Goal: Task Accomplishment & Management: Manage account settings

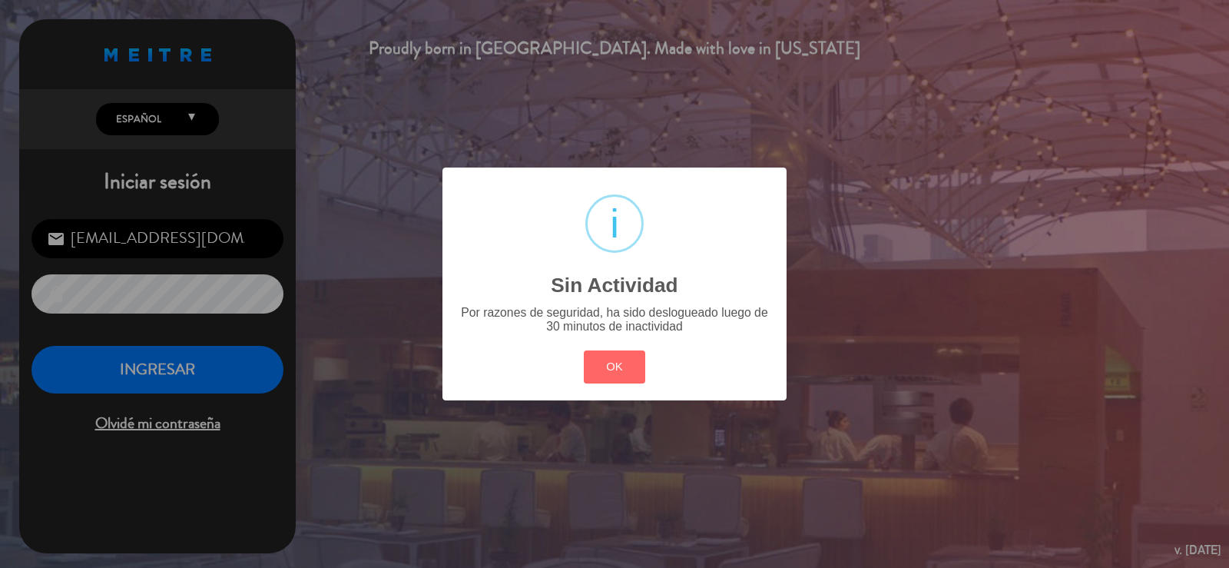
click at [607, 365] on button "OK" at bounding box center [615, 366] width 62 height 33
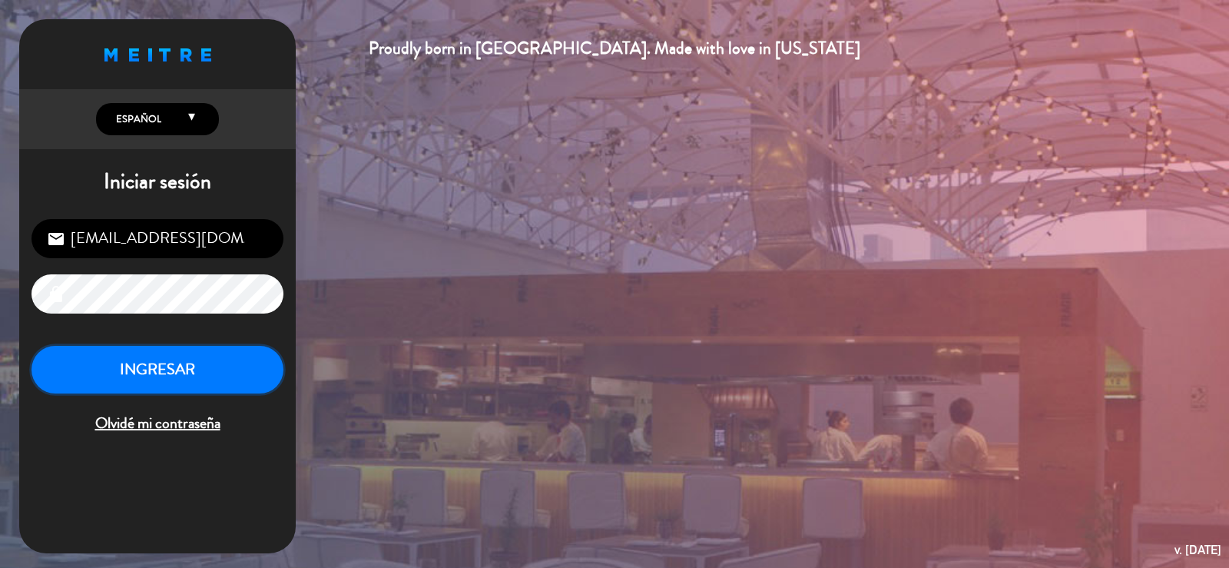
click at [169, 362] on button "INGRESAR" at bounding box center [157, 370] width 252 height 48
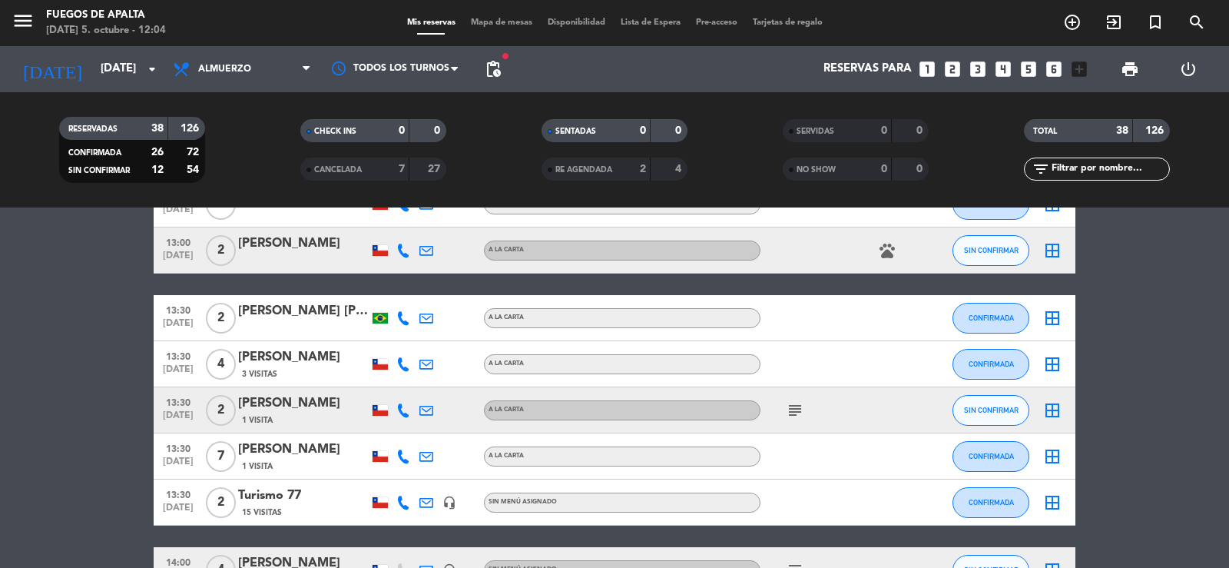
scroll to position [799, 0]
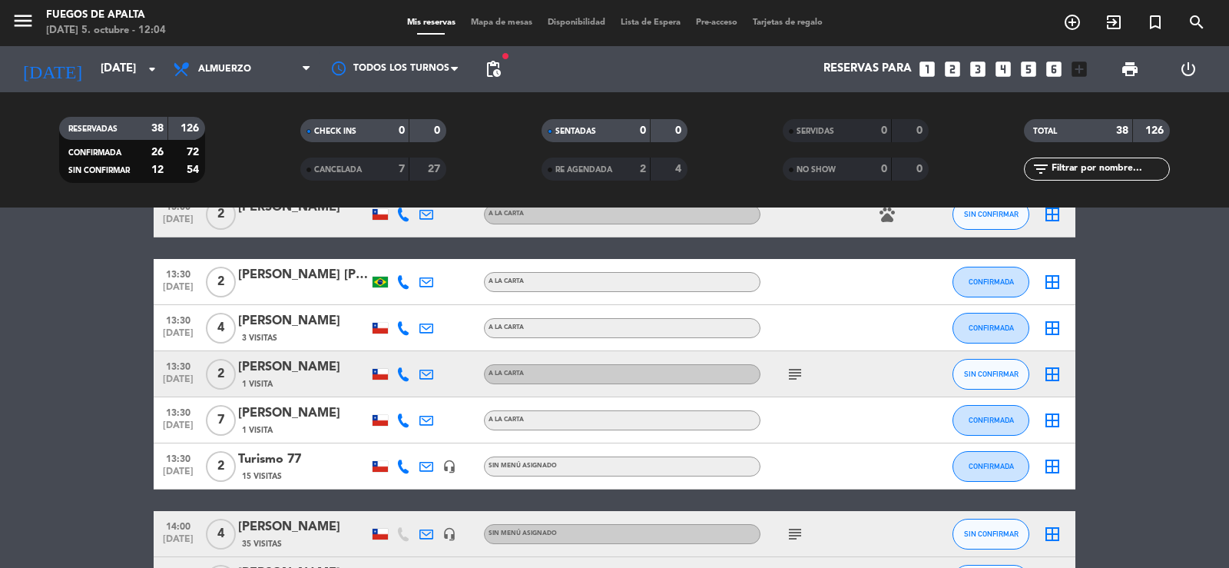
click at [290, 415] on div "[PERSON_NAME]" at bounding box center [303, 413] width 131 height 20
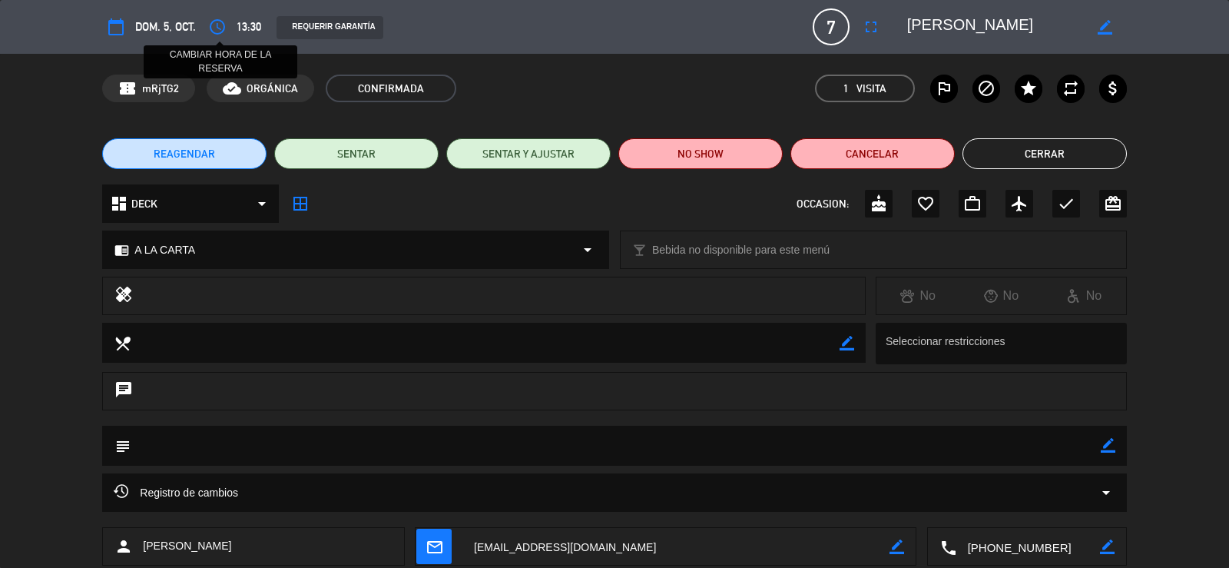
click at [218, 31] on icon "access_time" at bounding box center [217, 27] width 18 height 18
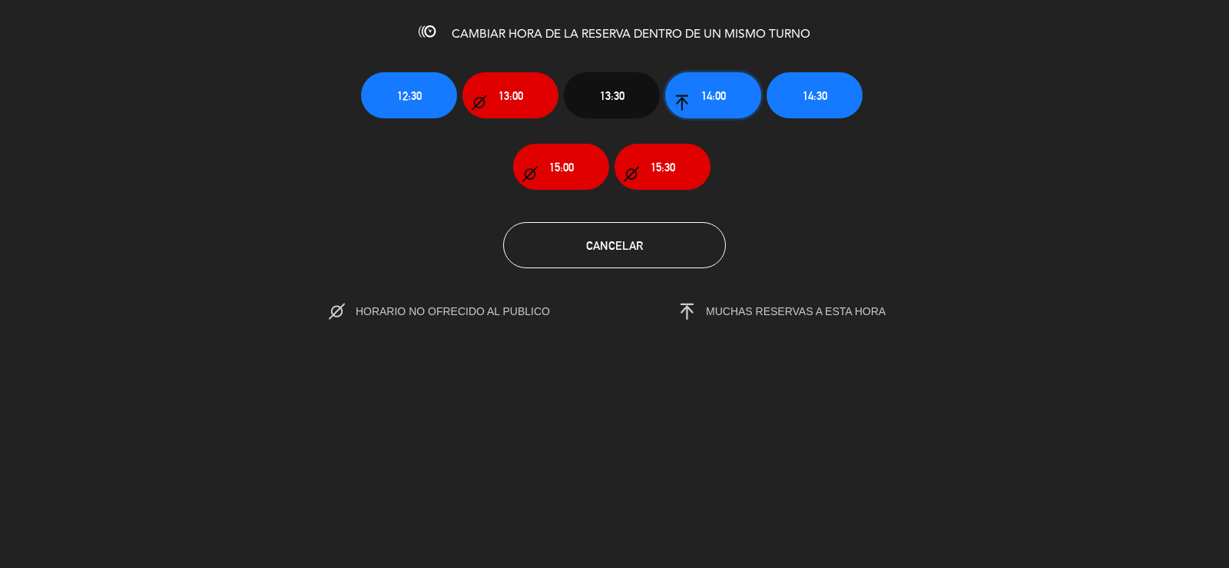
click at [723, 98] on span "14:00" at bounding box center [713, 96] width 25 height 18
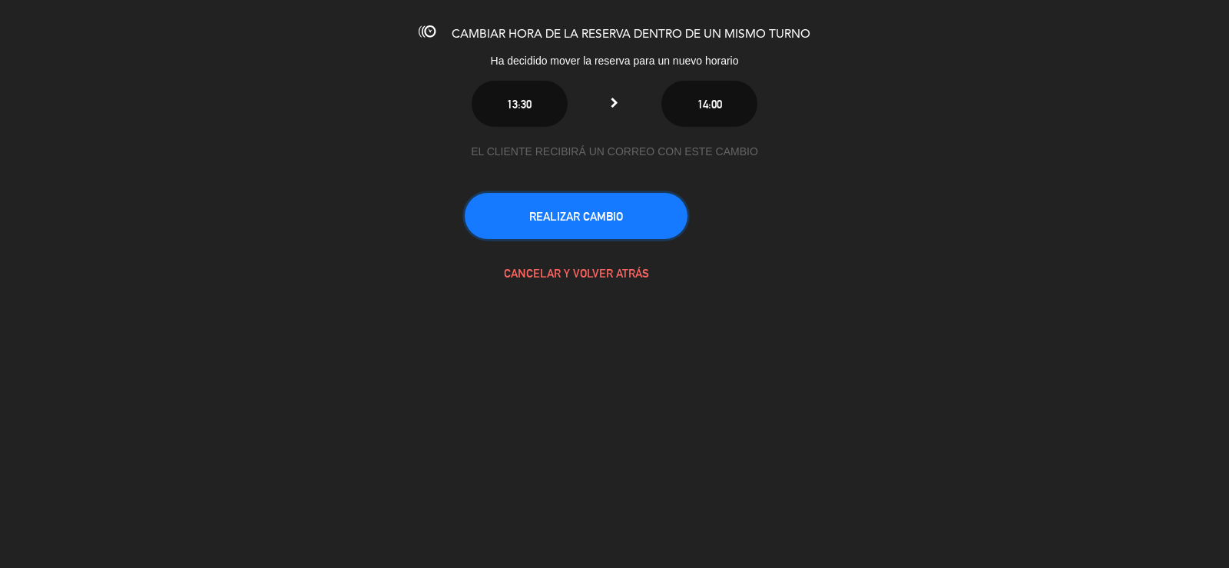
click at [646, 210] on button "REALIZAR CAMBIO" at bounding box center [576, 216] width 223 height 46
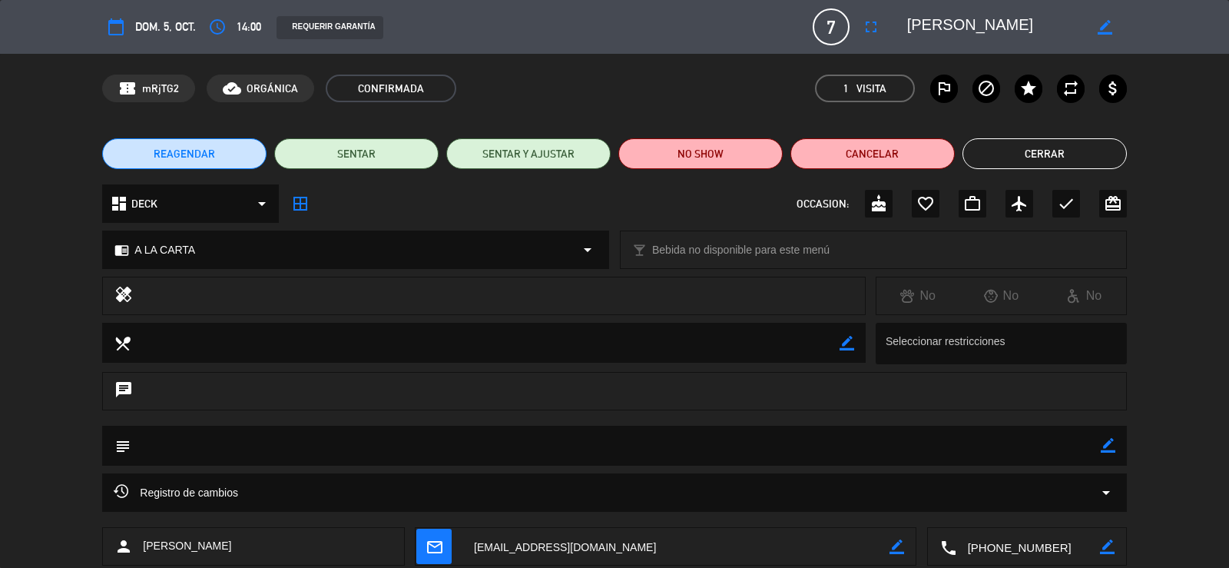
click at [992, 154] on button "Cerrar" at bounding box center [1044, 153] width 164 height 31
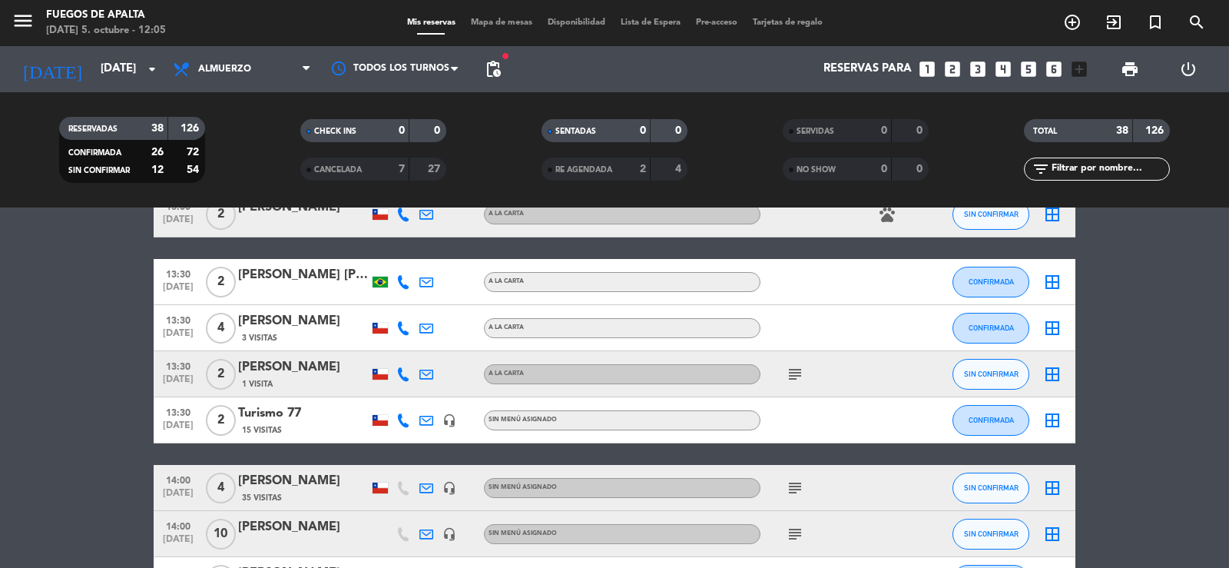
drag, startPoint x: 105, startPoint y: 326, endPoint x: 127, endPoint y: 420, distance: 96.1
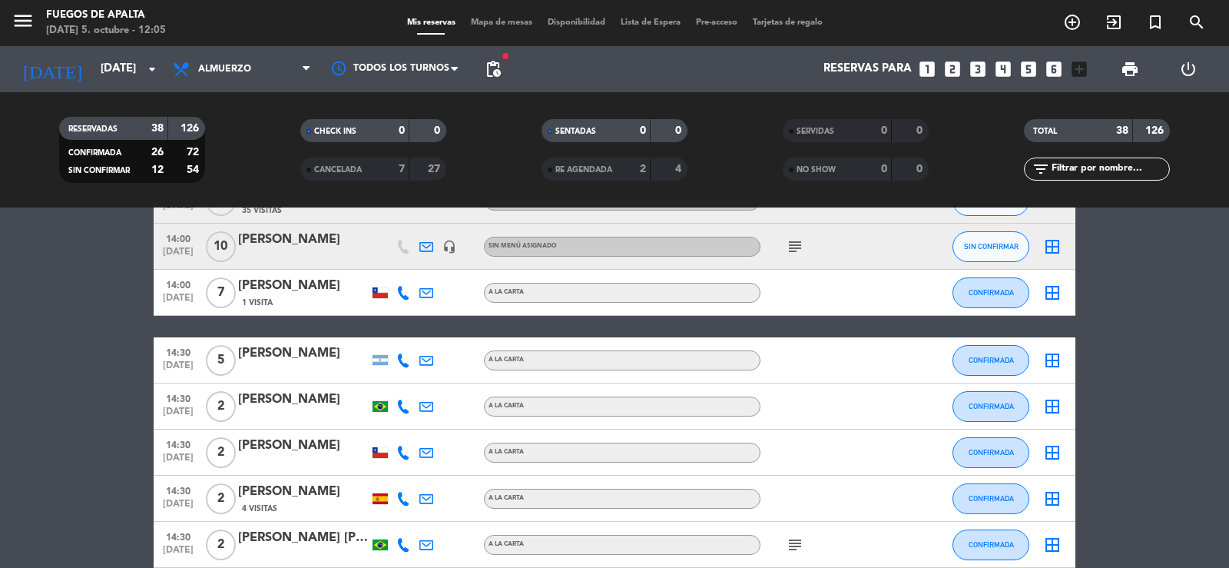
scroll to position [1256, 0]
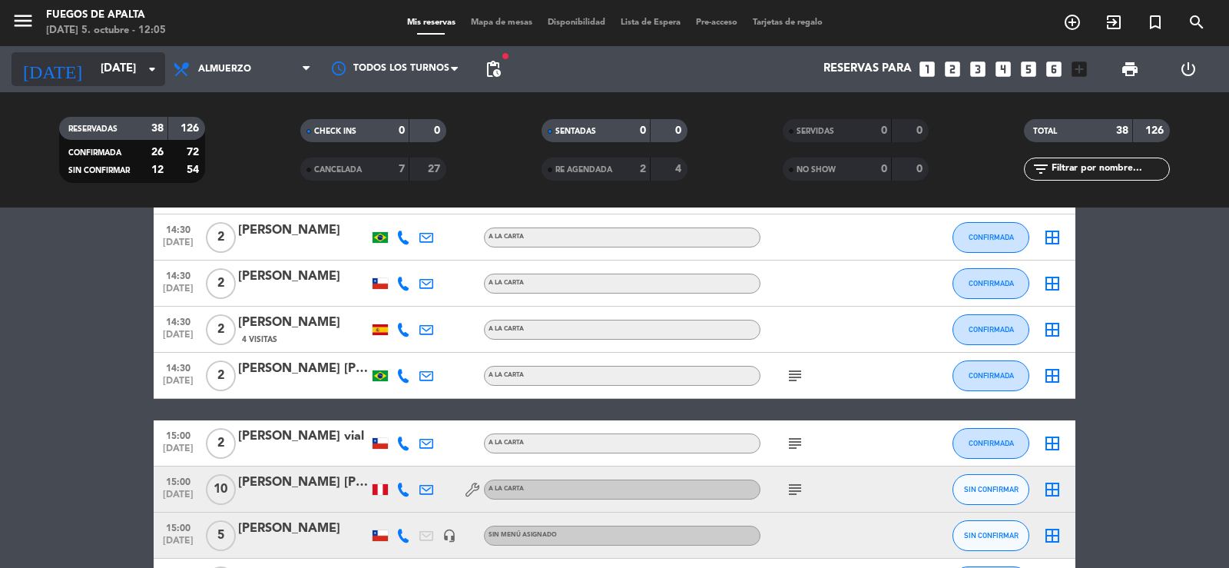
click at [136, 61] on input "[DATE]" at bounding box center [167, 69] width 148 height 29
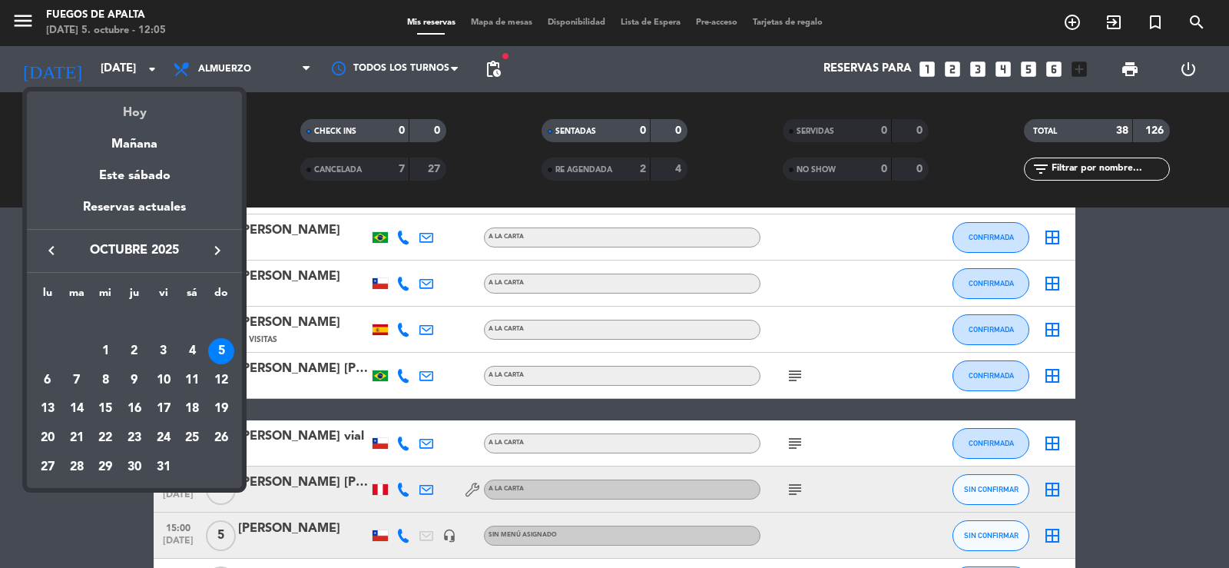
click at [139, 114] on div "Hoy" at bounding box center [134, 106] width 215 height 31
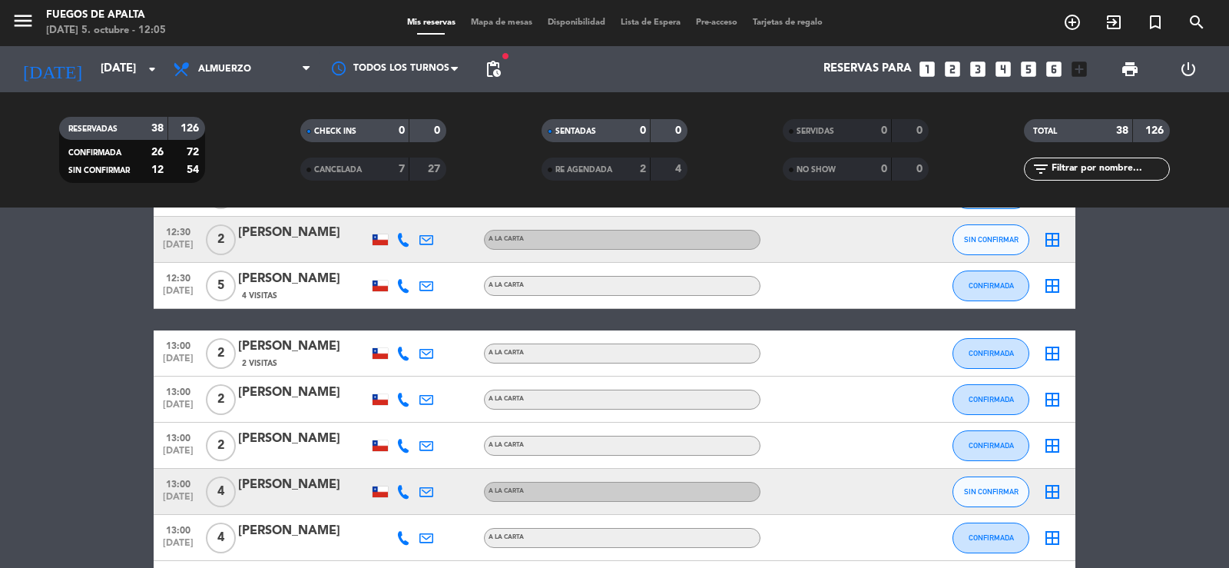
scroll to position [0, 0]
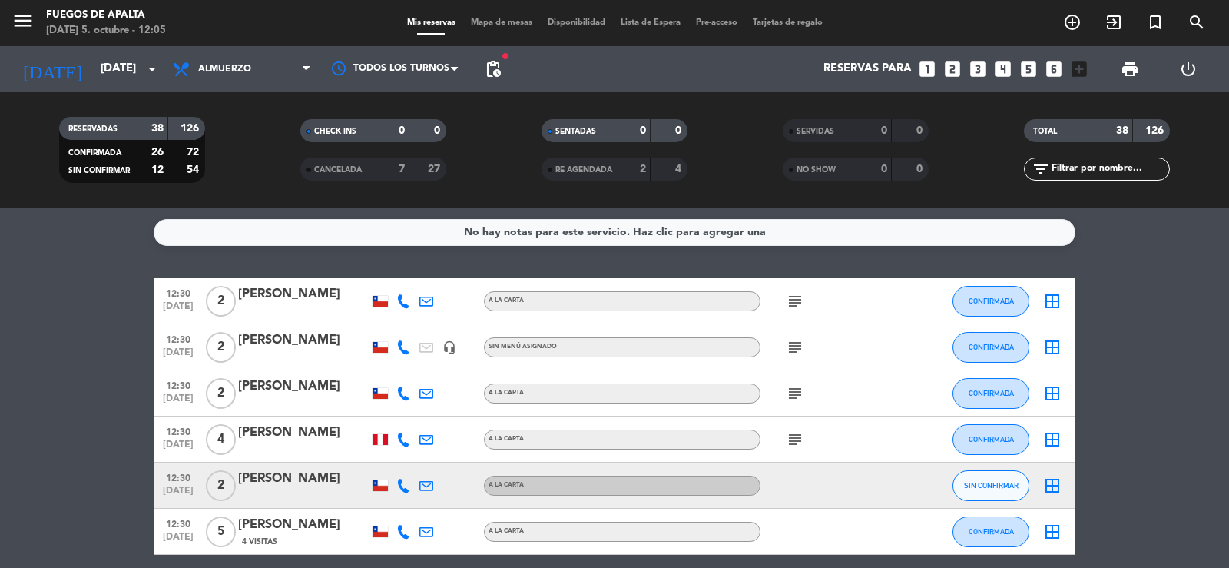
click at [793, 296] on icon "subject" at bounding box center [795, 301] width 18 height 18
click at [791, 346] on icon "subject" at bounding box center [795, 347] width 18 height 18
click at [790, 388] on div "cumpleaños" at bounding box center [795, 375] width 78 height 27
click at [791, 399] on icon "subject" at bounding box center [795, 393] width 18 height 18
click at [794, 436] on icon "subject" at bounding box center [795, 439] width 18 height 18
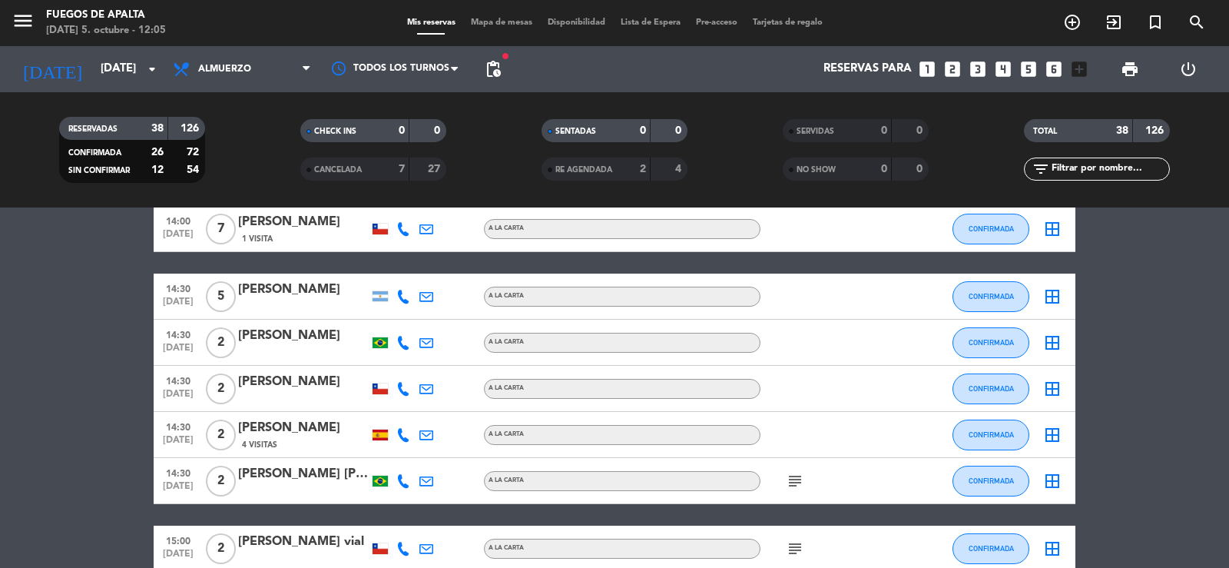
scroll to position [1667, 0]
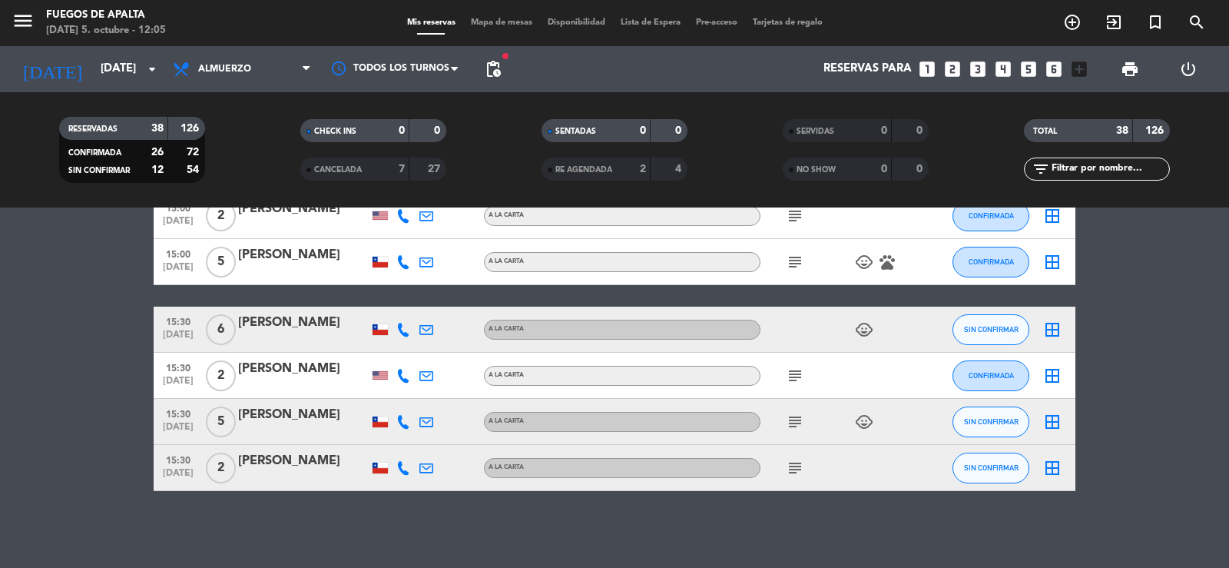
click at [790, 379] on icon "subject" at bounding box center [795, 375] width 18 height 18
click at [801, 425] on icon "subject" at bounding box center [795, 421] width 18 height 18
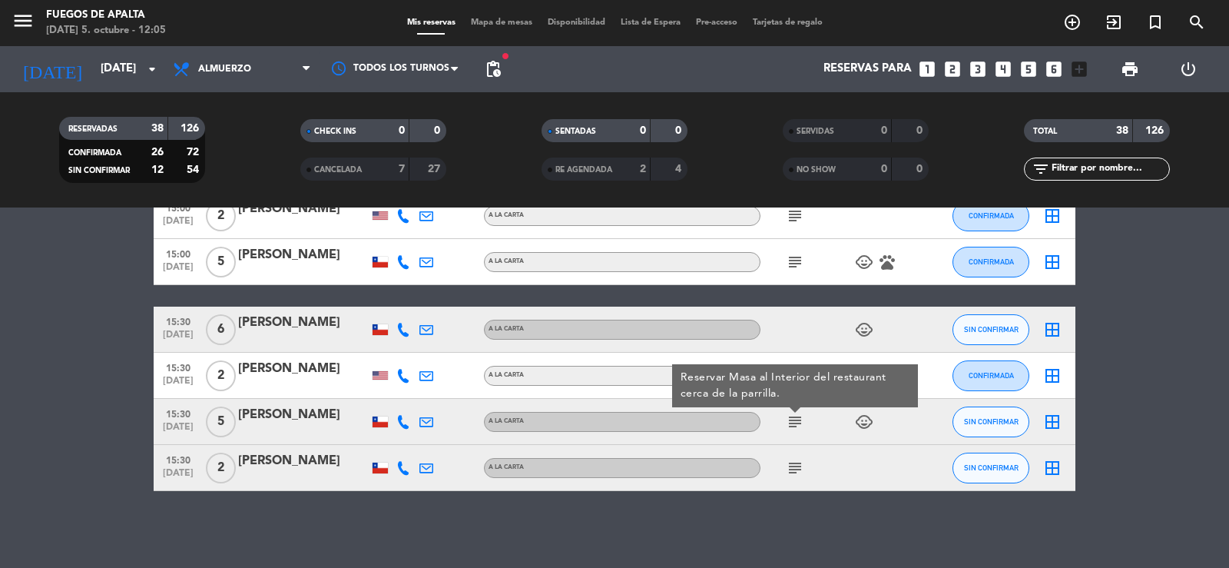
click at [790, 468] on icon "subject" at bounding box center [795, 467] width 18 height 18
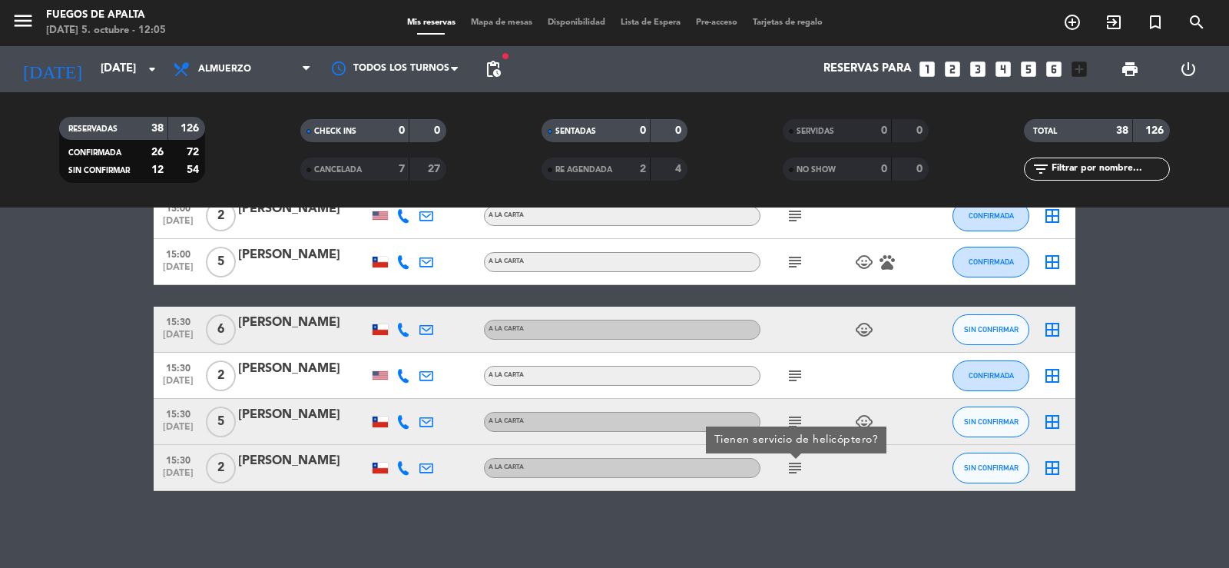
click at [785, 467] on span "subject Tienen servicio de helicóptero?" at bounding box center [794, 467] width 23 height 18
click at [803, 377] on span "subject" at bounding box center [794, 375] width 23 height 18
click at [794, 377] on icon "subject" at bounding box center [795, 375] width 18 height 18
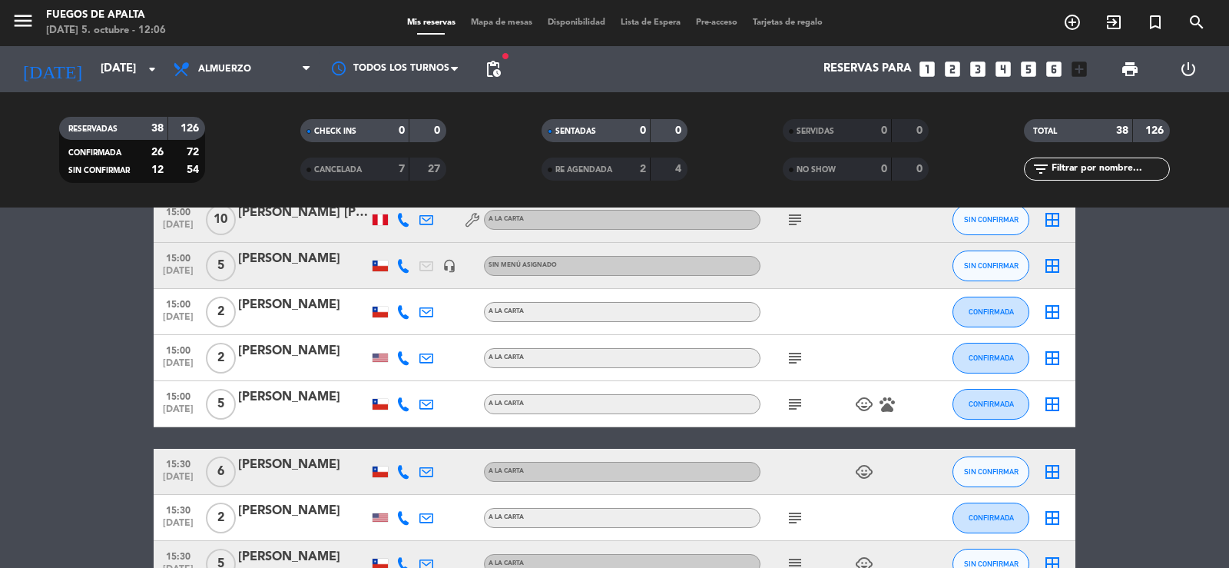
scroll to position [1510, 0]
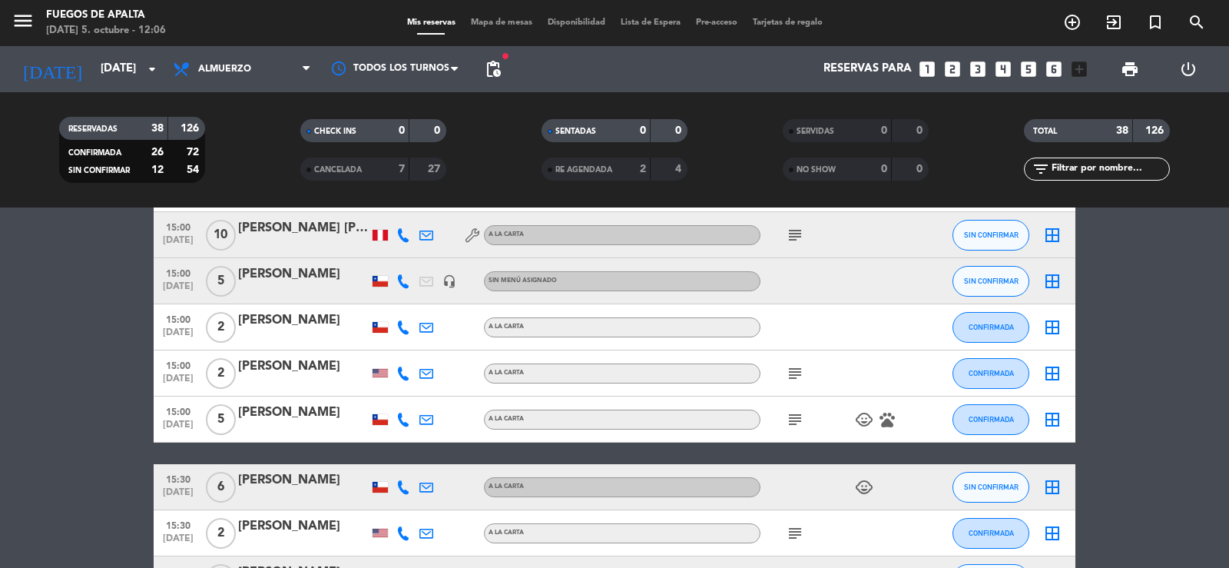
click at [791, 366] on icon "subject" at bounding box center [795, 373] width 18 height 18
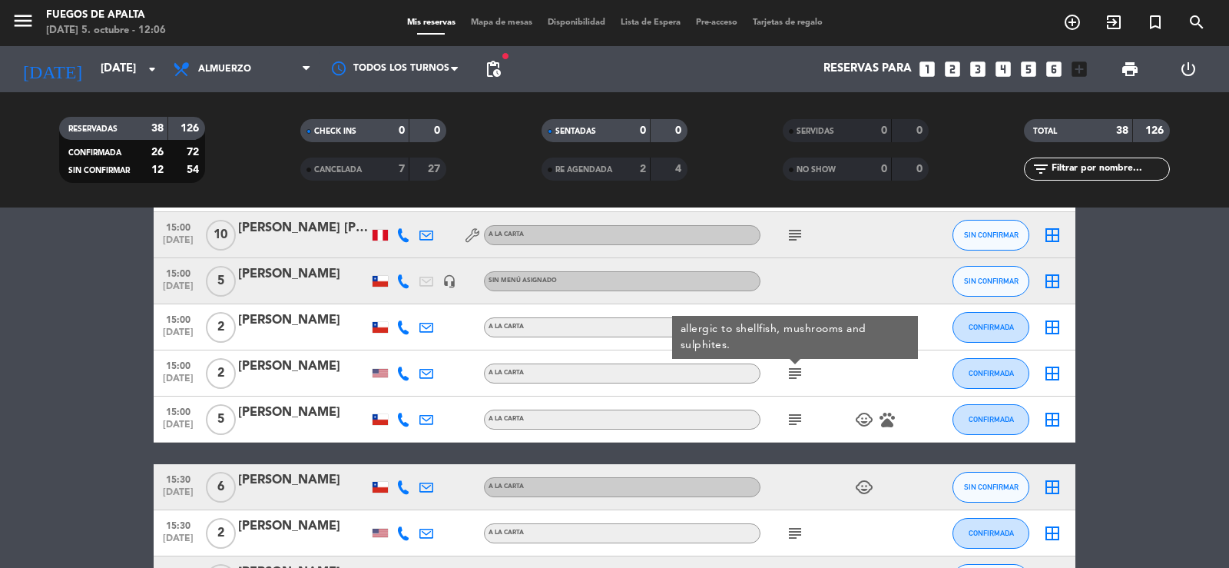
click at [791, 410] on icon "subject" at bounding box center [795, 419] width 18 height 18
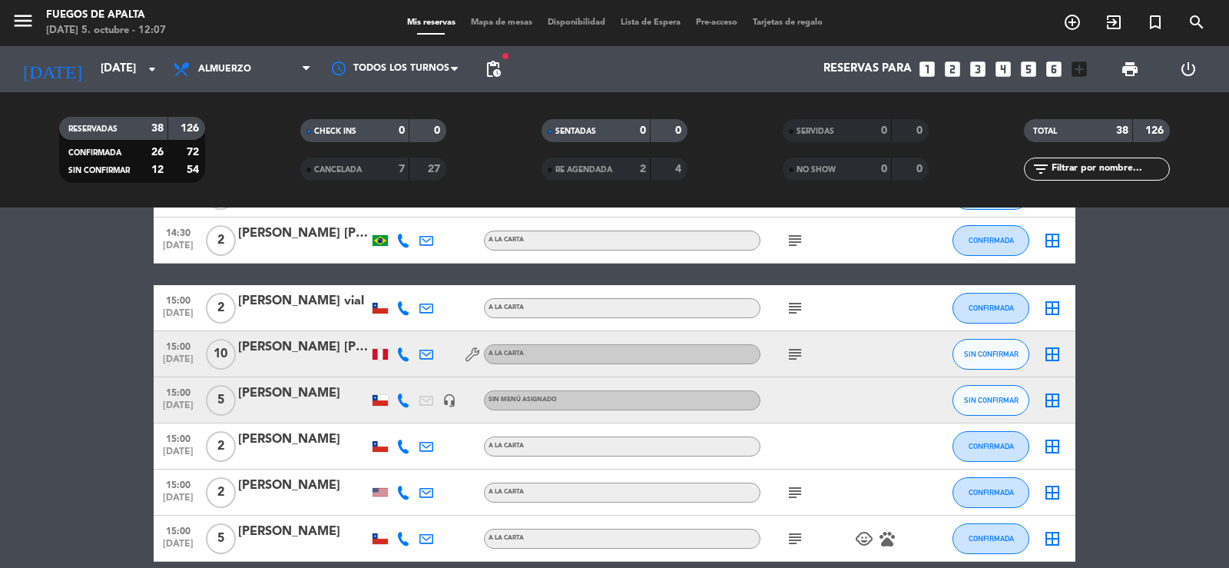
scroll to position [1259, 0]
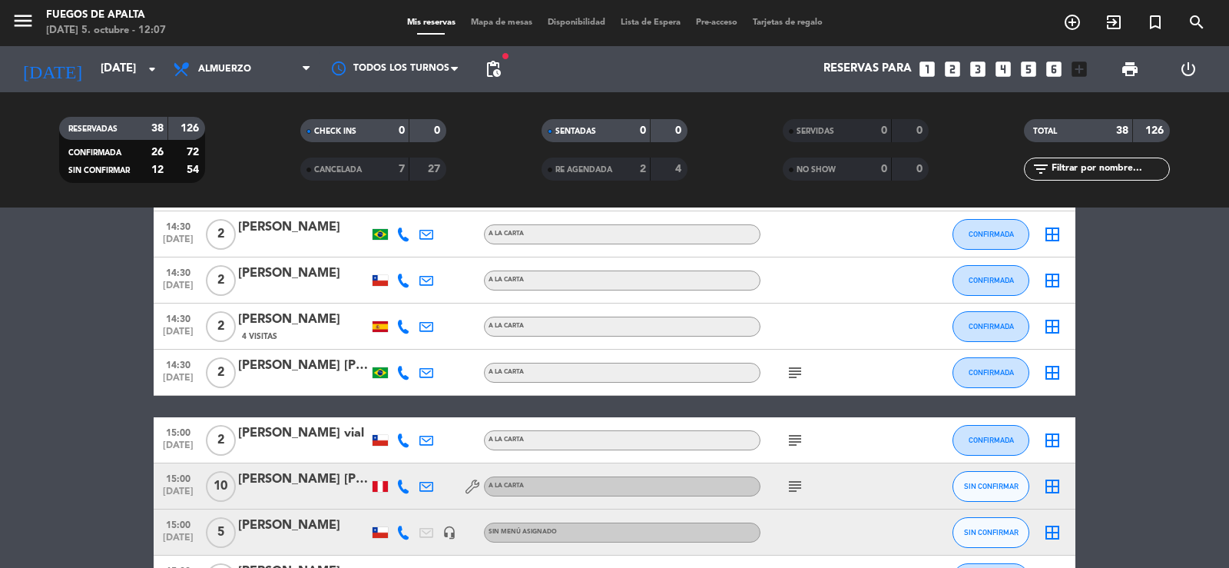
click at [796, 371] on icon "subject" at bounding box center [795, 372] width 18 height 18
click at [789, 435] on icon "subject" at bounding box center [795, 440] width 18 height 18
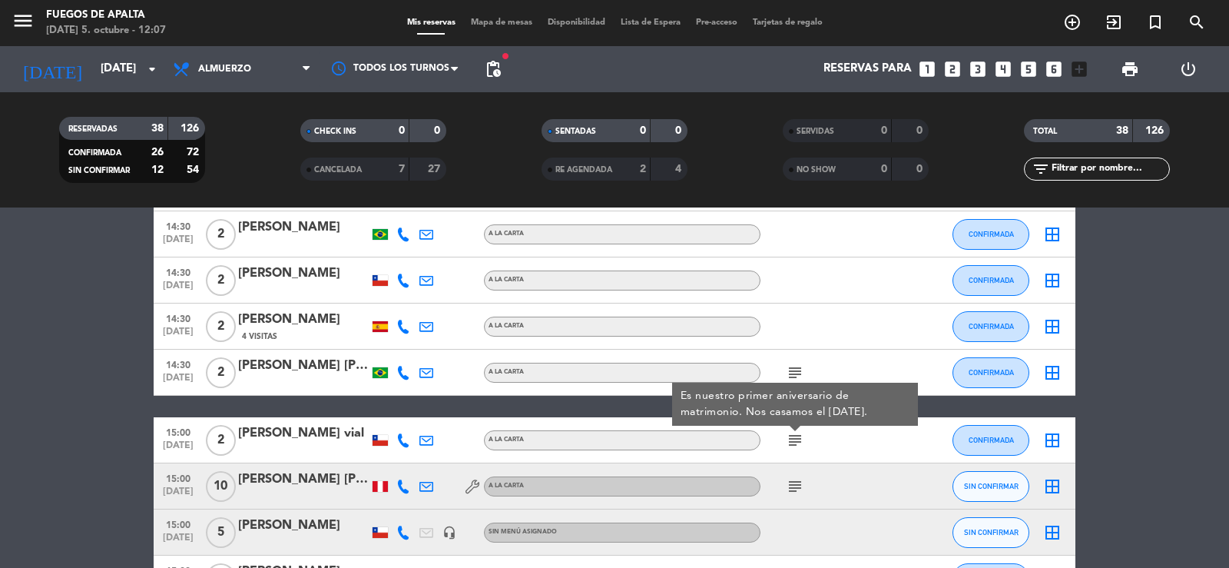
click at [796, 485] on icon "subject" at bounding box center [795, 486] width 18 height 18
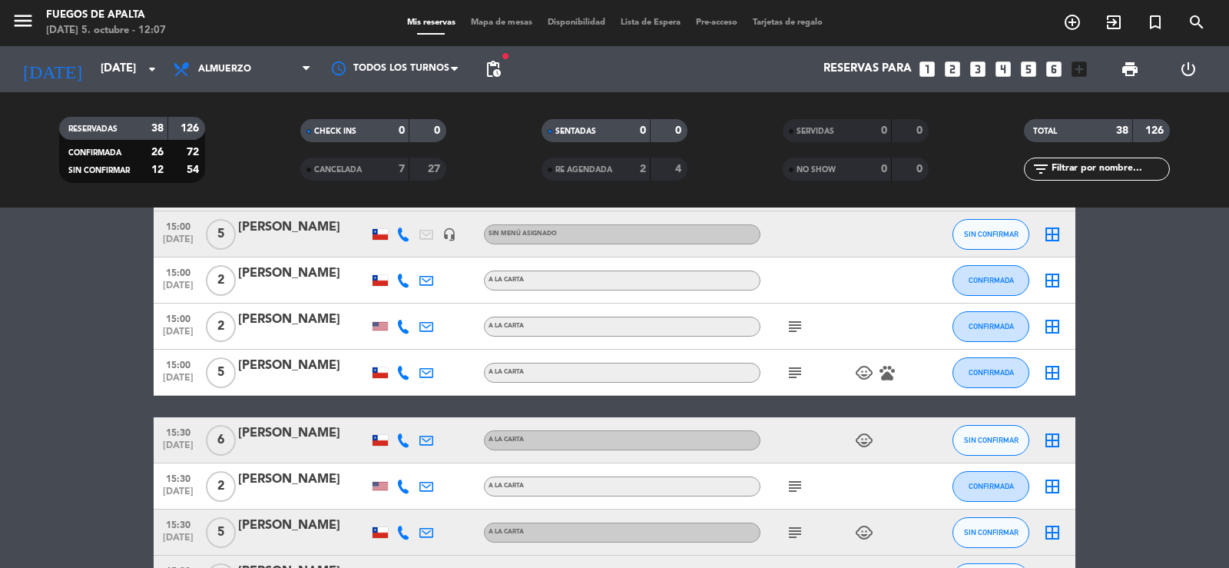
scroll to position [1658, 0]
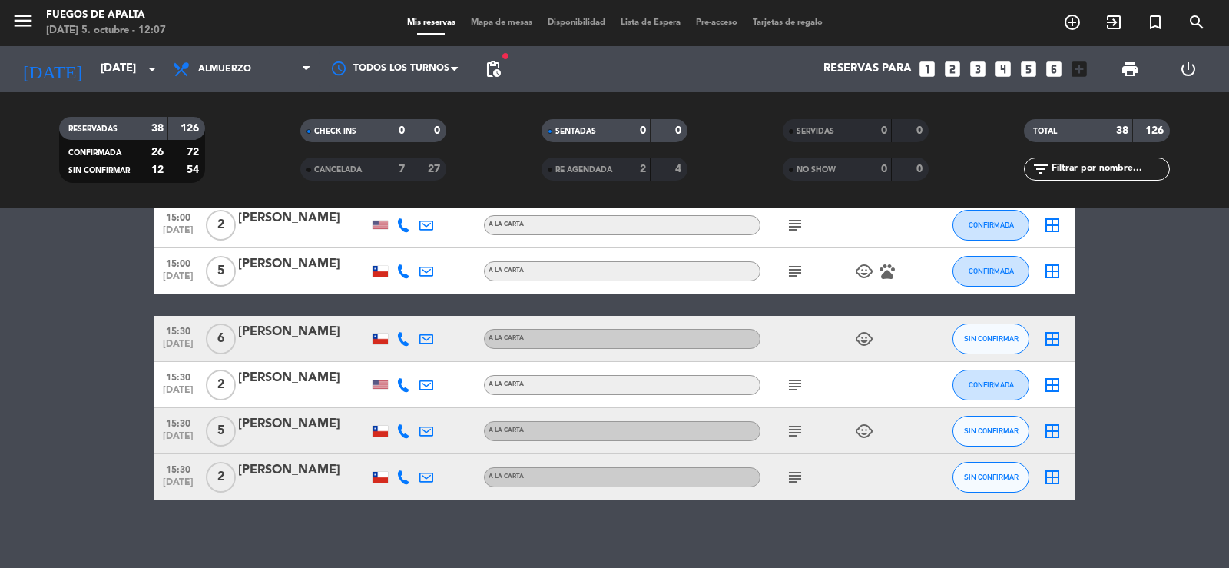
click at [793, 275] on icon "subject" at bounding box center [795, 271] width 18 height 18
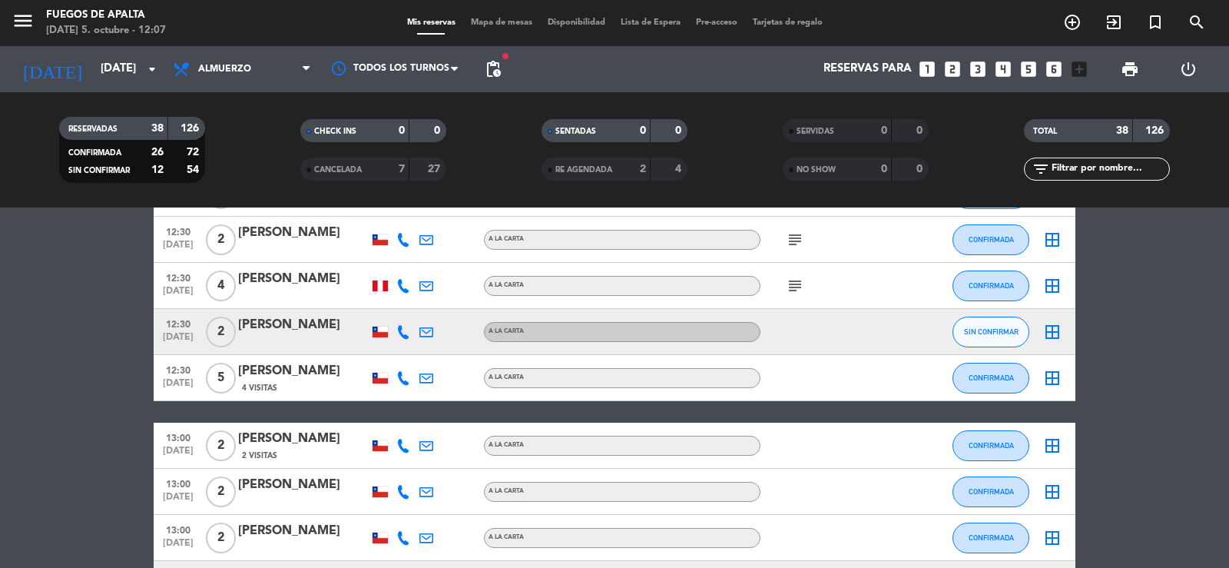
scroll to position [0, 0]
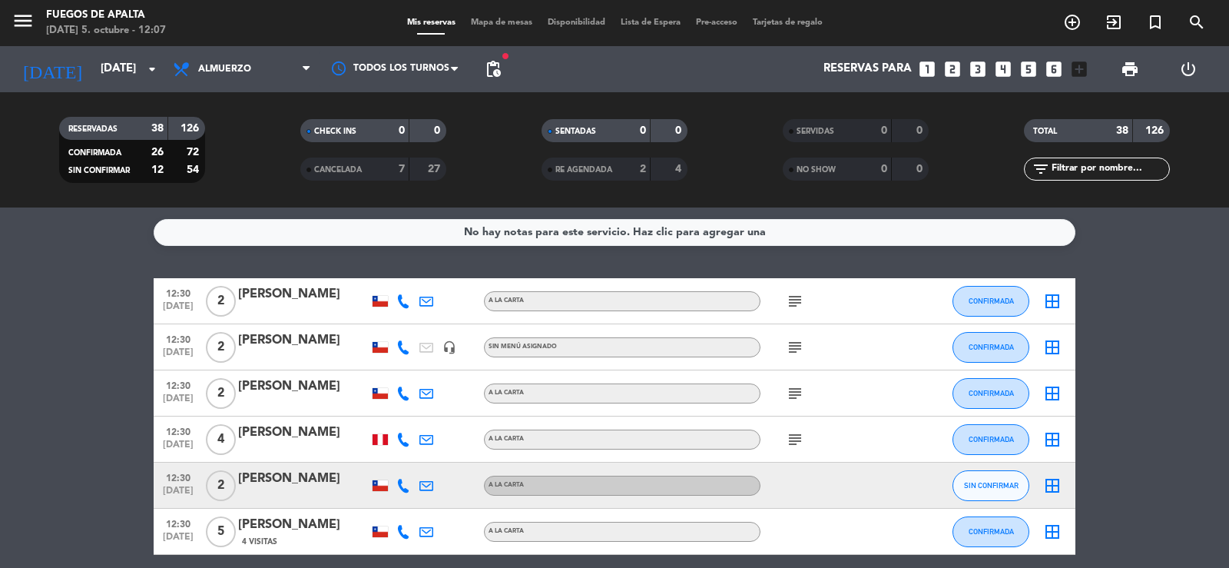
click at [793, 303] on icon "subject" at bounding box center [795, 301] width 18 height 18
click at [789, 349] on icon "subject" at bounding box center [795, 347] width 18 height 18
click at [794, 392] on icon "subject" at bounding box center [795, 393] width 18 height 18
click at [796, 446] on icon "subject" at bounding box center [795, 439] width 18 height 18
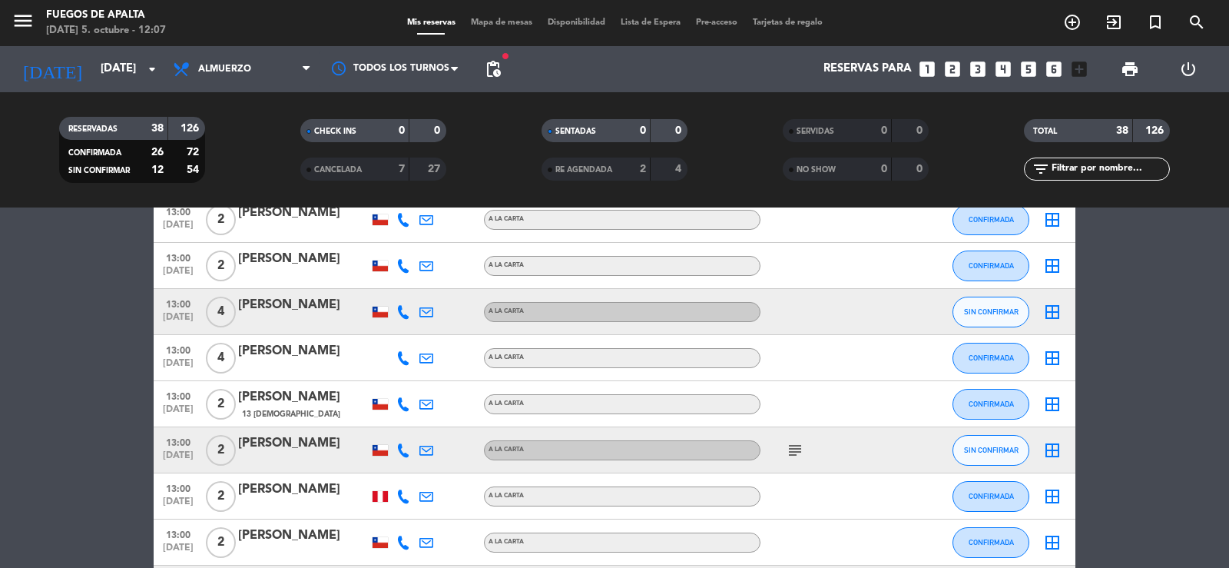
scroll to position [480, 0]
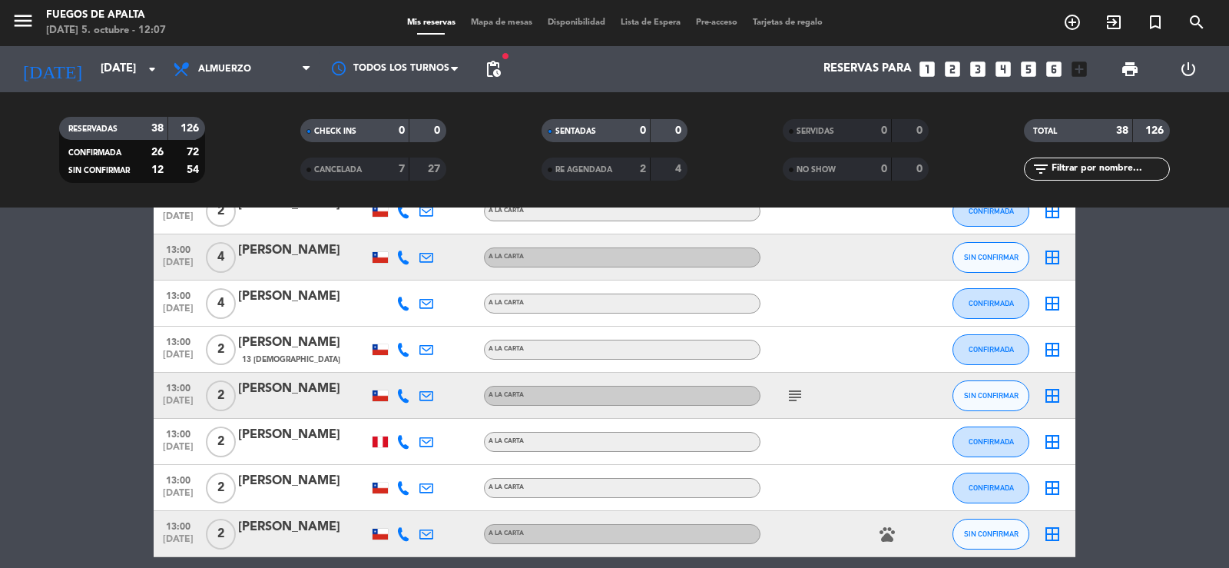
click at [798, 401] on icon "subject" at bounding box center [795, 395] width 18 height 18
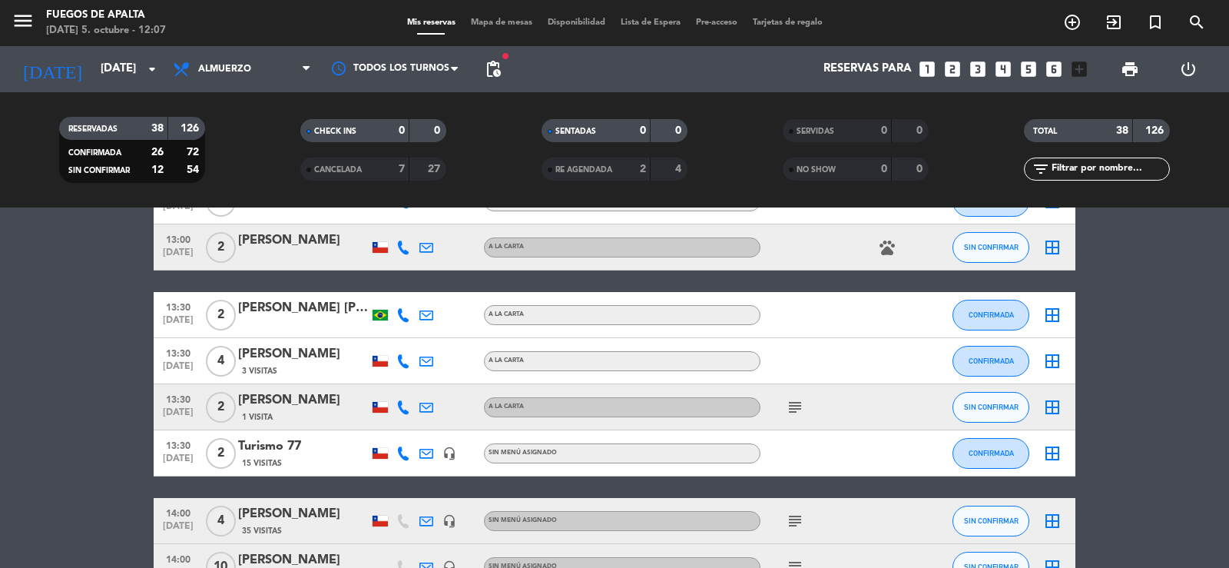
scroll to position [808, 0]
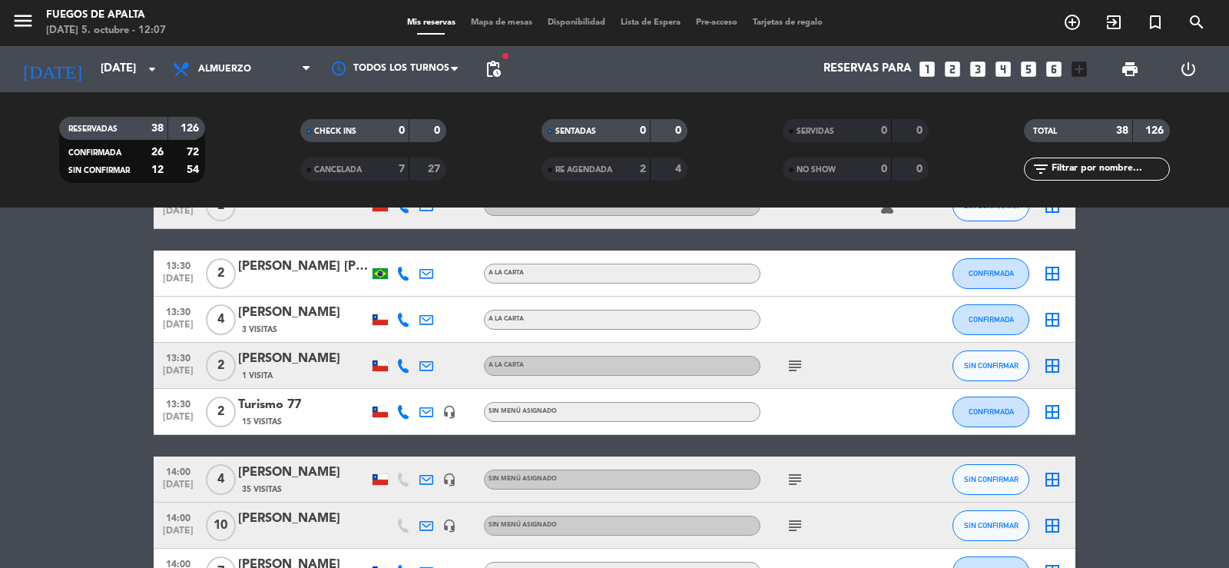
click at [796, 362] on icon "subject" at bounding box center [795, 365] width 18 height 18
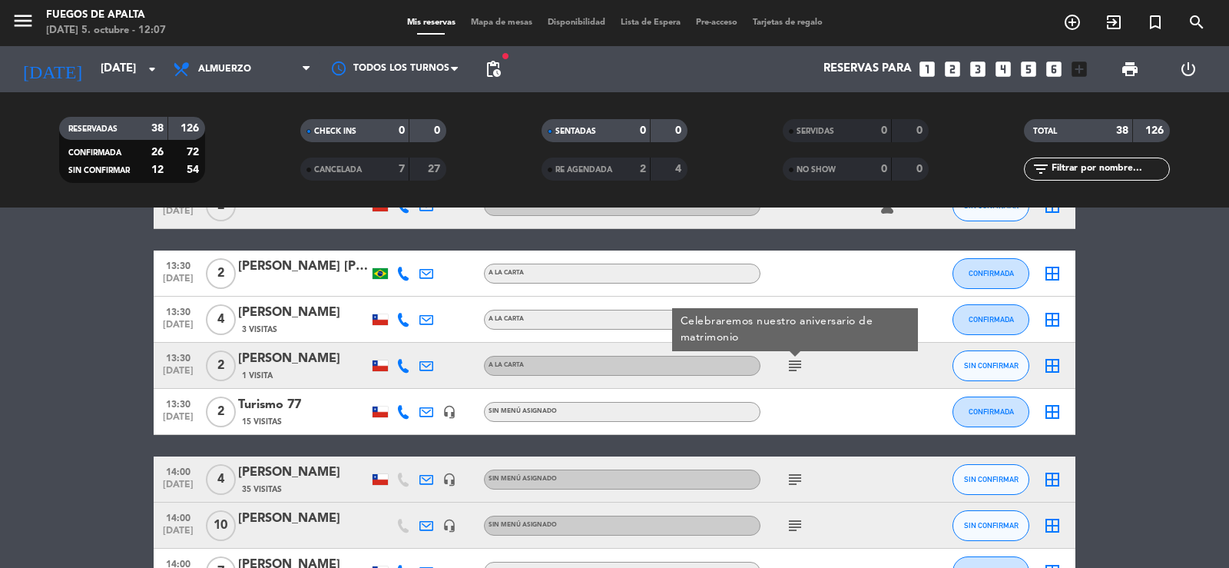
click at [787, 522] on icon "subject" at bounding box center [795, 525] width 18 height 18
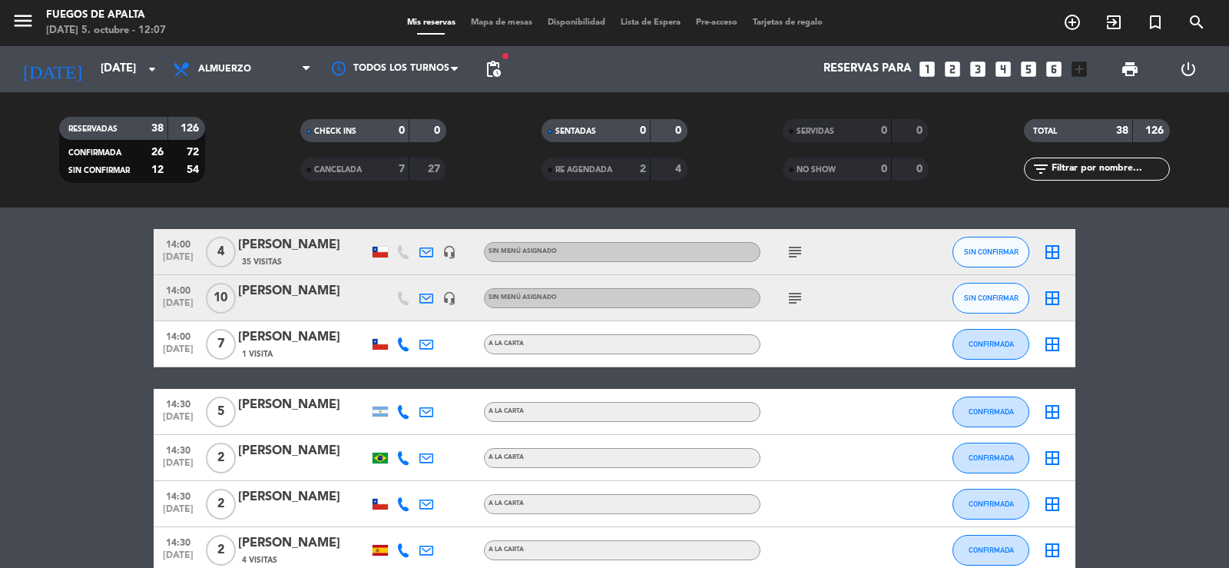
scroll to position [1180, 0]
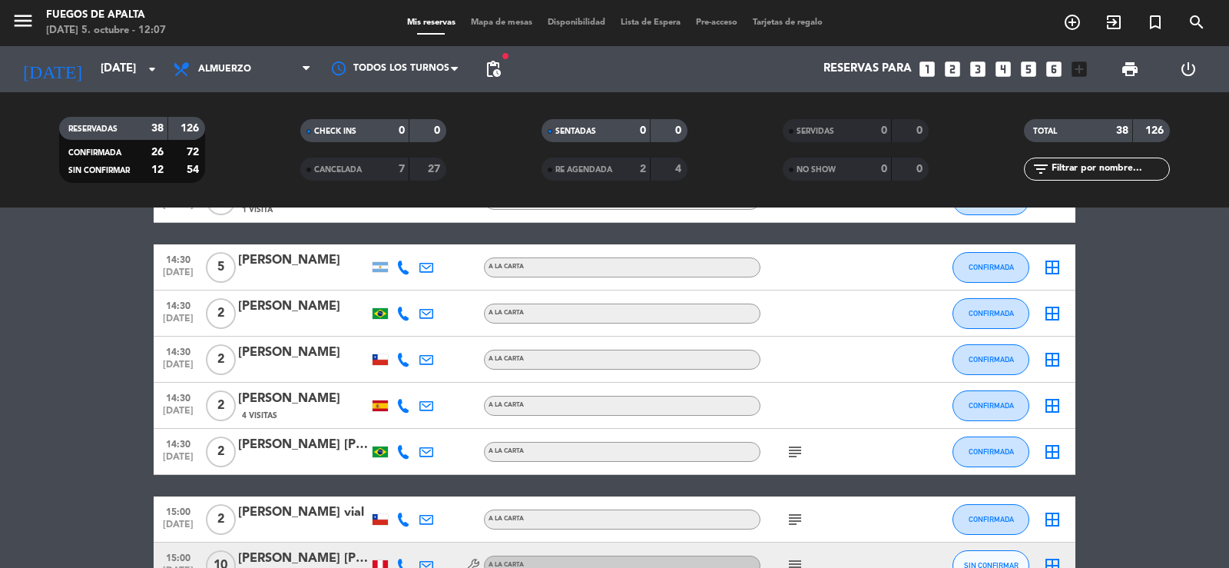
click at [789, 447] on icon "subject" at bounding box center [795, 451] width 18 height 18
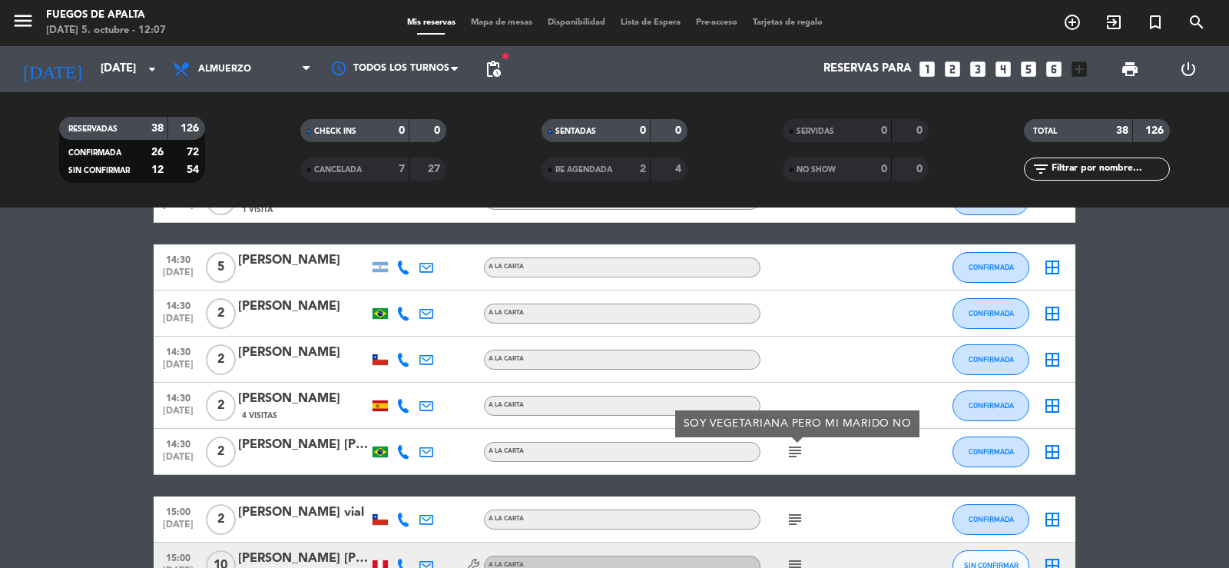
click at [795, 516] on icon "subject" at bounding box center [795, 519] width 18 height 18
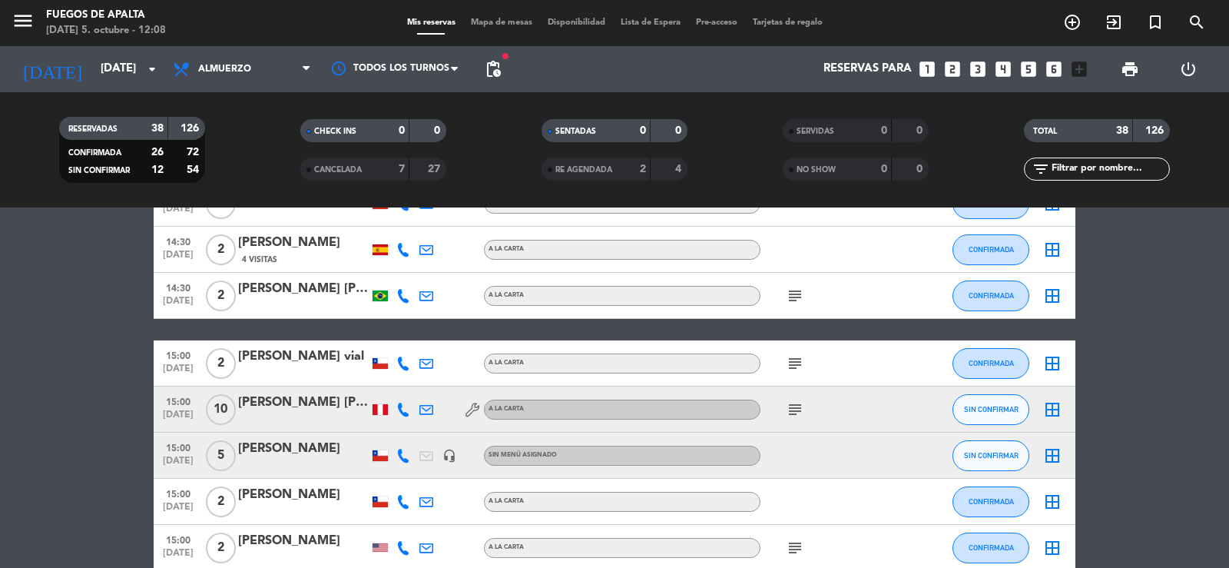
scroll to position [1406, 0]
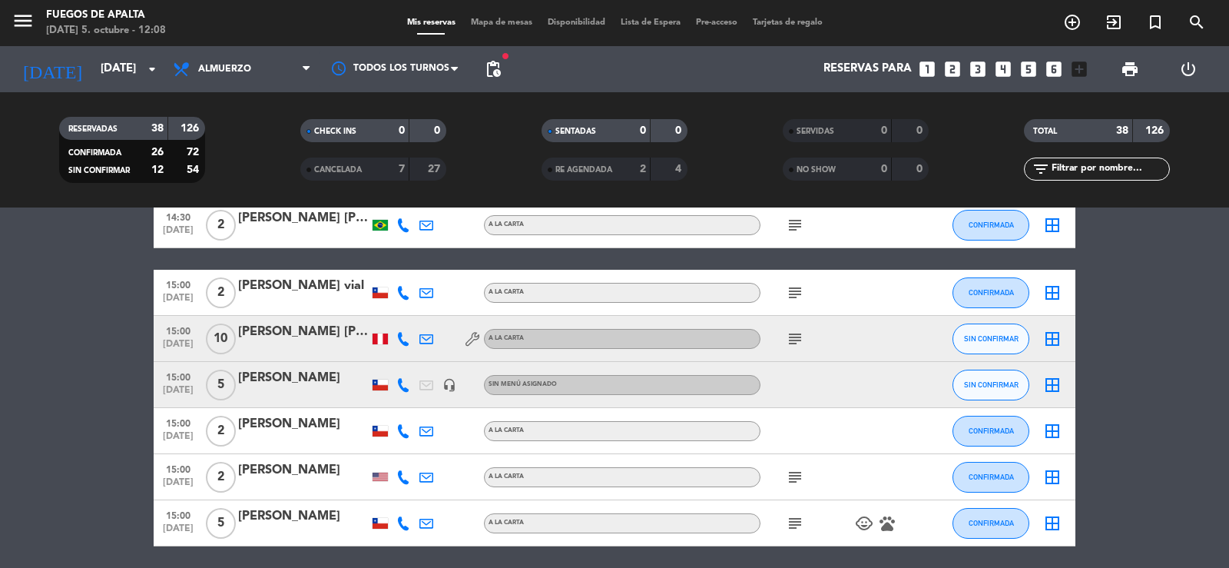
click at [790, 336] on icon "subject" at bounding box center [795, 338] width 18 height 18
click at [791, 483] on icon "subject" at bounding box center [795, 477] width 18 height 18
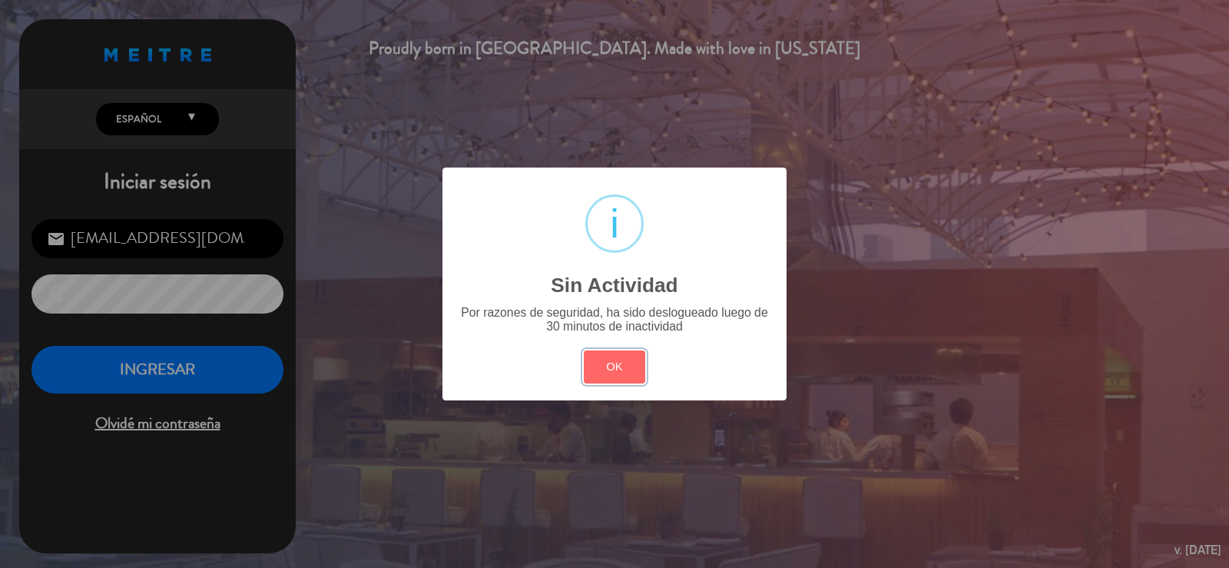
drag, startPoint x: 625, startPoint y: 366, endPoint x: 224, endPoint y: 228, distance: 423.8
click at [613, 355] on button "OK" at bounding box center [615, 366] width 62 height 33
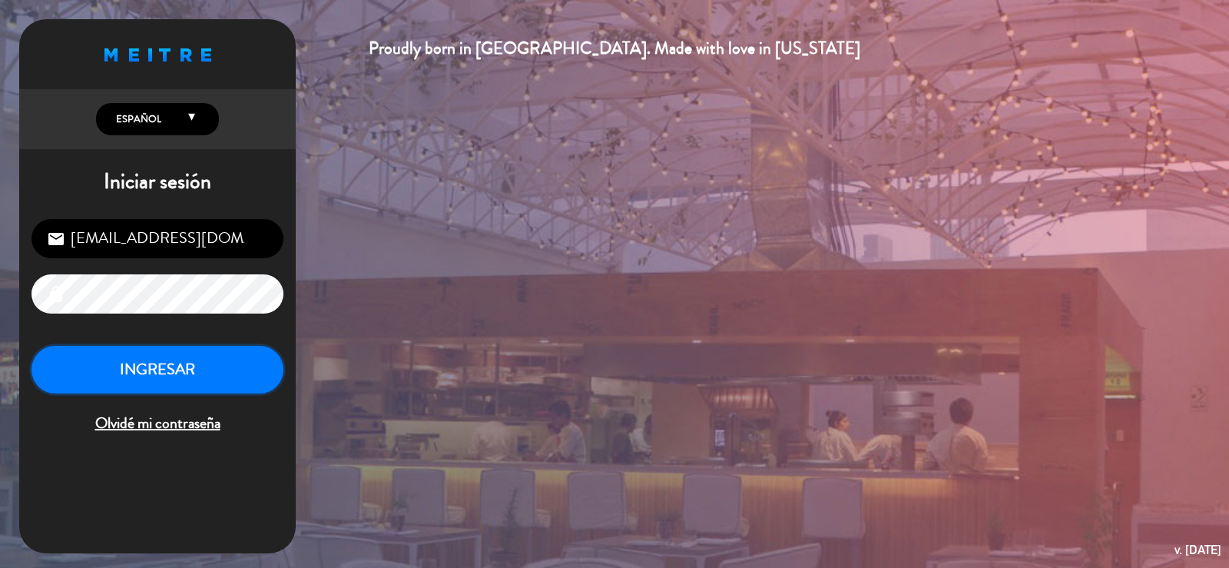
click at [199, 370] on button "INGRESAR" at bounding box center [157, 370] width 252 height 48
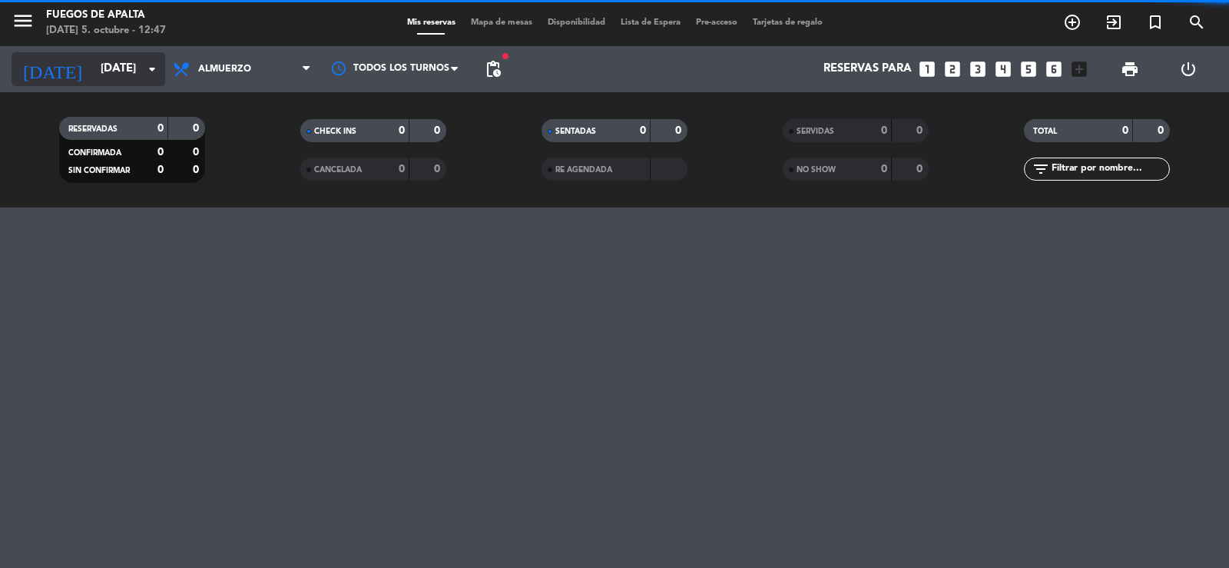
click at [137, 71] on input "[DATE]" at bounding box center [167, 69] width 148 height 29
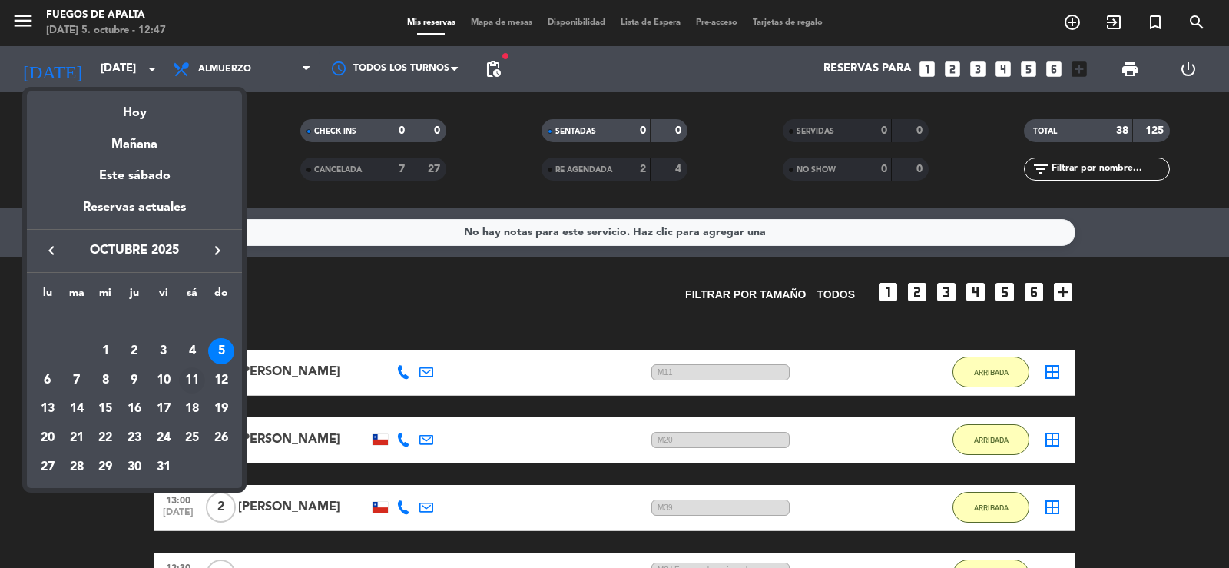
click at [187, 381] on div "11" at bounding box center [192, 380] width 26 height 26
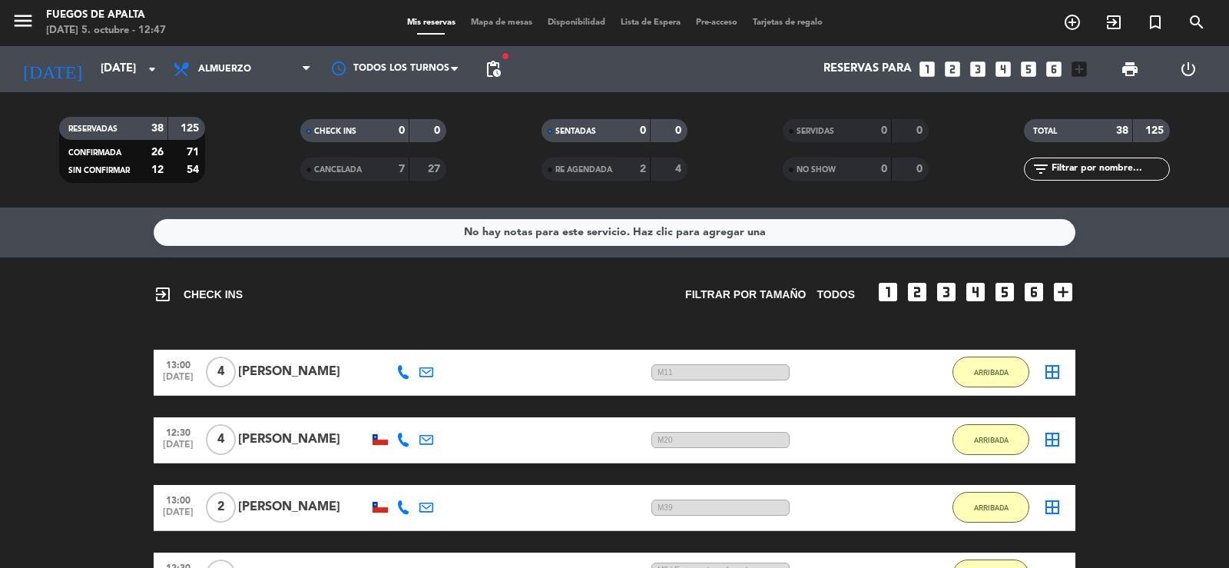
type input "[DATE]"
